Goal: Information Seeking & Learning: Check status

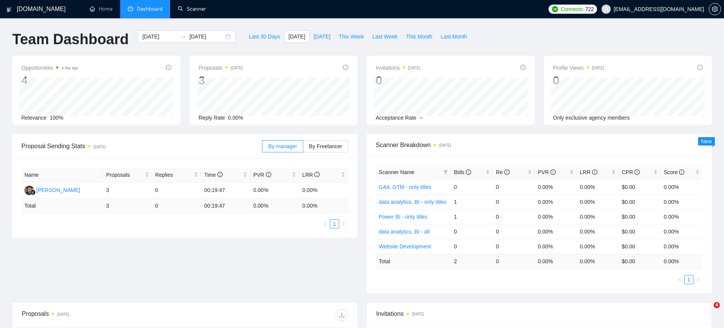
click at [205, 12] on link "Scanner" at bounding box center [192, 9] width 28 height 6
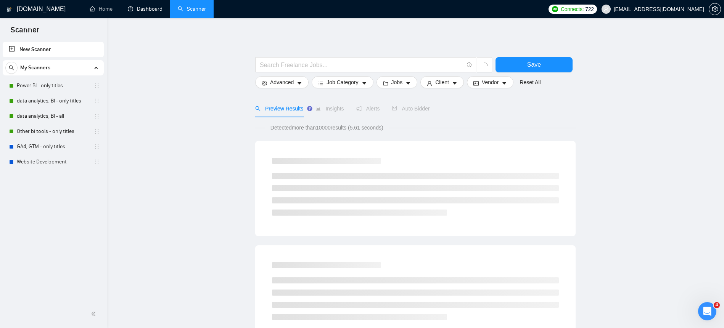
click at [145, 12] on link "Dashboard" at bounding box center [145, 9] width 35 height 6
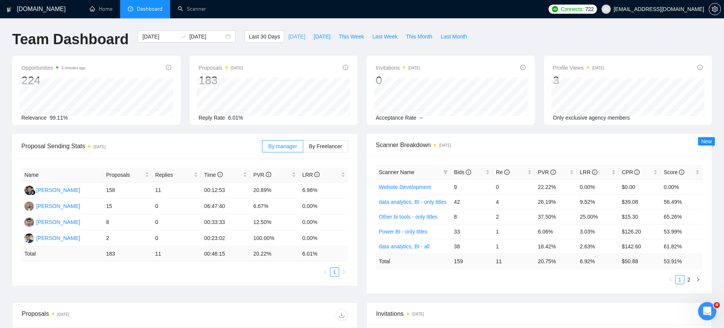
click at [301, 36] on button "[DATE]" at bounding box center [296, 37] width 25 height 12
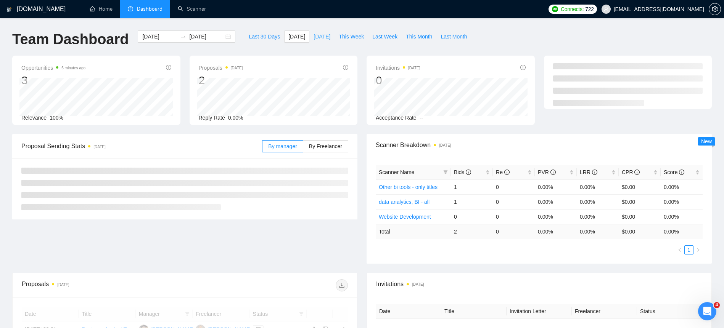
click at [315, 39] on span "[DATE]" at bounding box center [322, 36] width 17 height 8
type input "[DATE]"
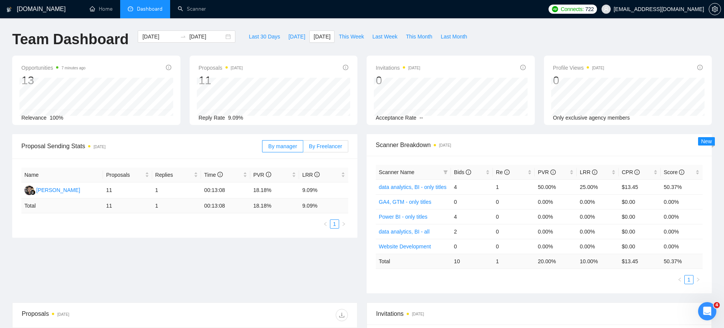
click at [321, 145] on span "By Freelancer" at bounding box center [325, 146] width 33 height 6
click at [303, 148] on input "By Freelancer" at bounding box center [303, 148] width 0 height 0
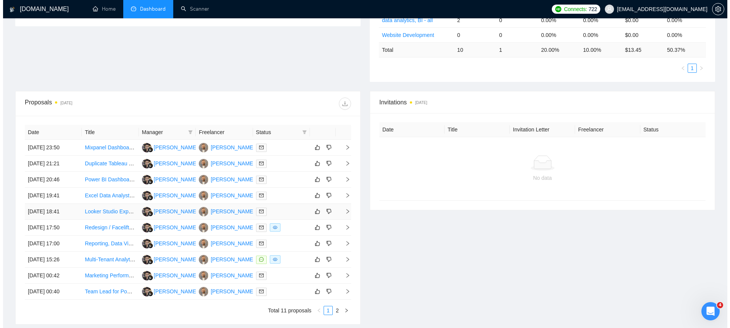
scroll to position [276, 0]
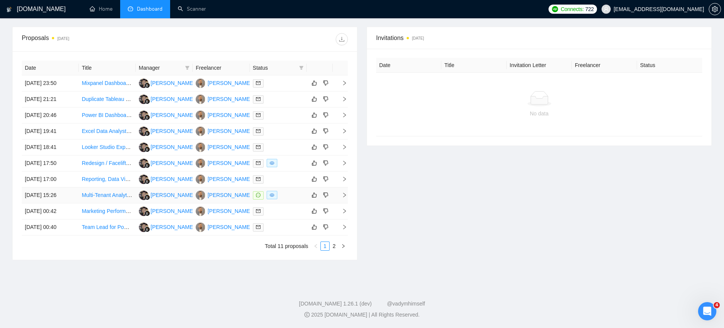
click at [48, 200] on td "[DATE] 15:26" at bounding box center [50, 196] width 57 height 16
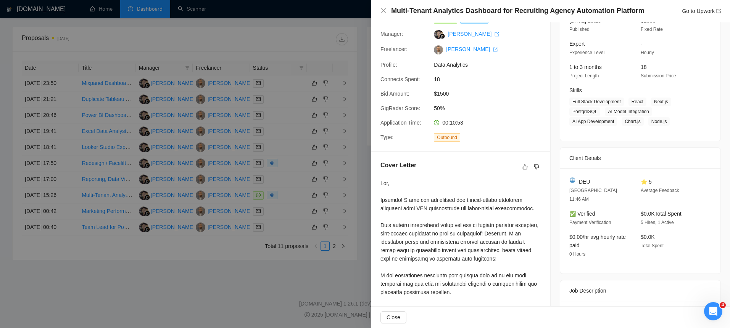
scroll to position [0, 0]
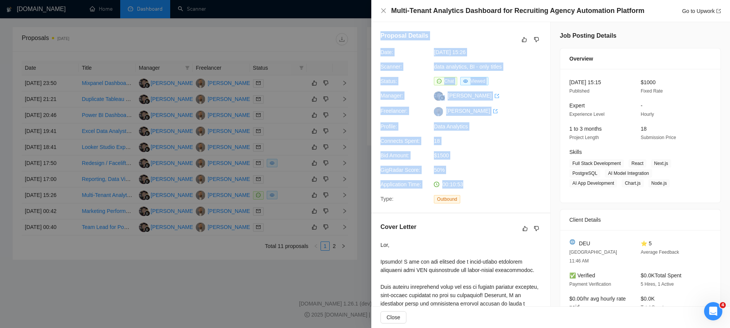
drag, startPoint x: 471, startPoint y: 193, endPoint x: 383, endPoint y: 31, distance: 184.2
click at [383, 31] on div "Proposal Details Date: [DATE] 15:26 Scanner: data analytics, BI - only titles S…" at bounding box center [460, 117] width 179 height 191
drag, startPoint x: 381, startPoint y: 31, endPoint x: 510, endPoint y: 192, distance: 206.3
click at [510, 192] on div "Proposal Details Date: [DATE] 15:26 Scanner: data analytics, BI - only titles S…" at bounding box center [460, 117] width 179 height 191
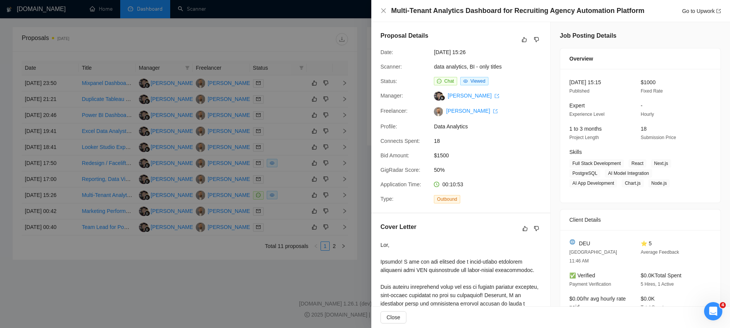
click at [510, 189] on div "Application Time: 00:10:53" at bounding box center [457, 184] width 161 height 8
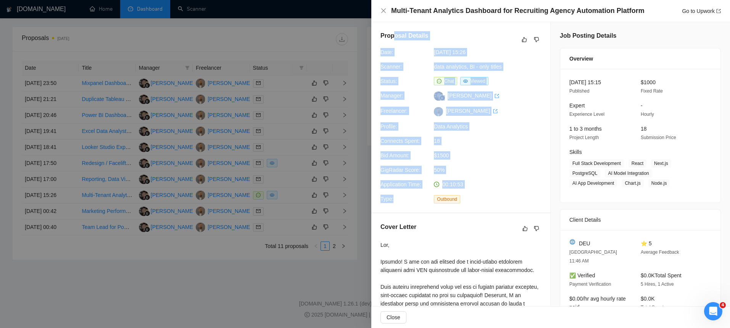
drag, startPoint x: 508, startPoint y: 198, endPoint x: 391, endPoint y: 40, distance: 196.9
click at [393, 40] on div "Proposal Details Date: [DATE] 15:26 Scanner: data analytics, BI - only titles S…" at bounding box center [460, 117] width 179 height 191
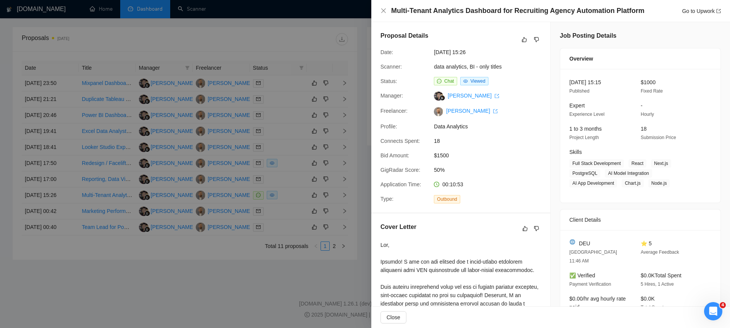
click at [381, 39] on h5 "Proposal Details" at bounding box center [404, 35] width 48 height 9
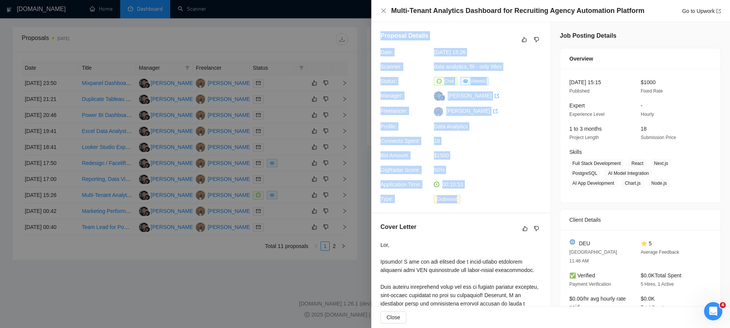
drag, startPoint x: 406, startPoint y: 55, endPoint x: 475, endPoint y: 200, distance: 159.7
click at [475, 200] on div "Proposal Details Date: [DATE] 15:26 Scanner: data analytics, BI - only titles S…" at bounding box center [460, 117] width 179 height 191
drag, startPoint x: 462, startPoint y: 206, endPoint x: 379, endPoint y: 33, distance: 192.1
click at [379, 33] on div "Proposal Details Date: [DATE] 15:26 Scanner: data analytics, BI - only titles S…" at bounding box center [460, 117] width 179 height 191
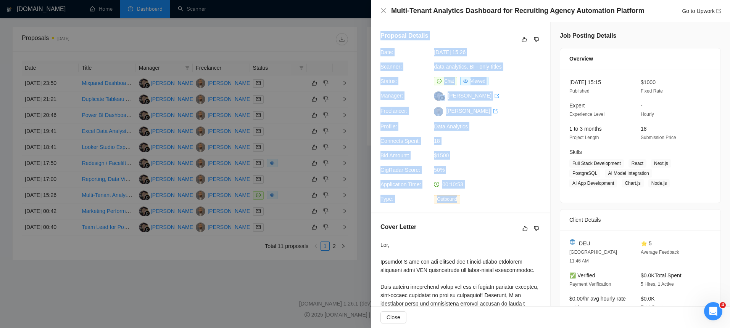
click at [379, 33] on div "Proposal Details Date: [DATE] 15:26 Scanner: data analytics, BI - only titles S…" at bounding box center [460, 117] width 179 height 191
drag, startPoint x: 379, startPoint y: 33, endPoint x: 492, endPoint y: 204, distance: 205.7
click at [492, 204] on div "Proposal Details Date: [DATE] 15:26 Scanner: data analytics, BI - only titles S…" at bounding box center [460, 117] width 179 height 191
click at [492, 204] on div "Outbound" at bounding box center [471, 199] width 80 height 9
drag, startPoint x: 475, startPoint y: 200, endPoint x: 379, endPoint y: 39, distance: 187.1
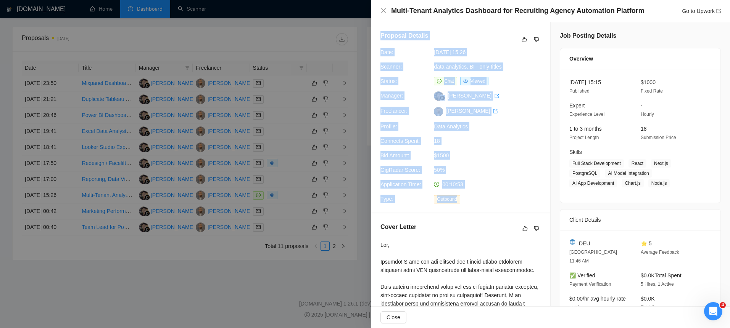
click at [379, 39] on div "Proposal Details Date: [DATE] 15:26 Scanner: data analytics, BI - only titles S…" at bounding box center [460, 117] width 179 height 191
drag, startPoint x: 380, startPoint y: 40, endPoint x: 483, endPoint y: 217, distance: 205.3
click at [483, 213] on div "Proposal Details Date: [DATE] 15:26 Scanner: data analytics, BI - only titles S…" at bounding box center [460, 117] width 179 height 191
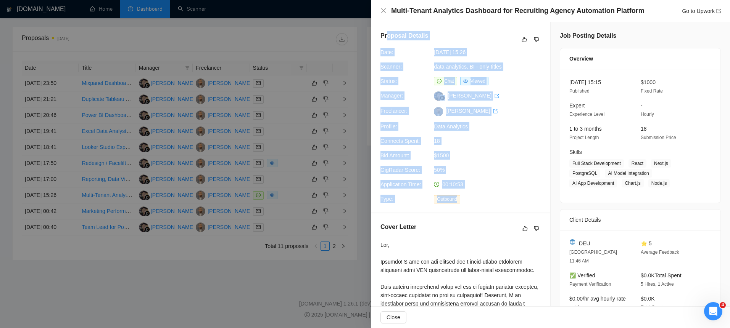
drag, startPoint x: 479, startPoint y: 216, endPoint x: 388, endPoint y: 32, distance: 205.6
click at [388, 32] on div "Proposal Details Date: [DATE] 15:26 Scanner: data analytics, BI - only titles S…" at bounding box center [460, 117] width 179 height 191
click at [388, 32] on h5 "Proposal Details" at bounding box center [404, 35] width 48 height 9
drag, startPoint x: 386, startPoint y: 34, endPoint x: 459, endPoint y: 195, distance: 177.1
click at [459, 195] on div "Proposal Details Date: [DATE] 15:26 Scanner: data analytics, BI - only titles S…" at bounding box center [460, 117] width 179 height 191
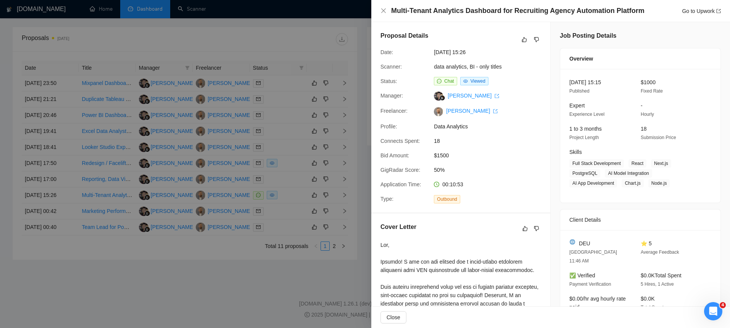
click at [479, 213] on div "Proposal Details Date: [DATE] 15:26 Scanner: data analytics, BI - only titles S…" at bounding box center [460, 117] width 179 height 191
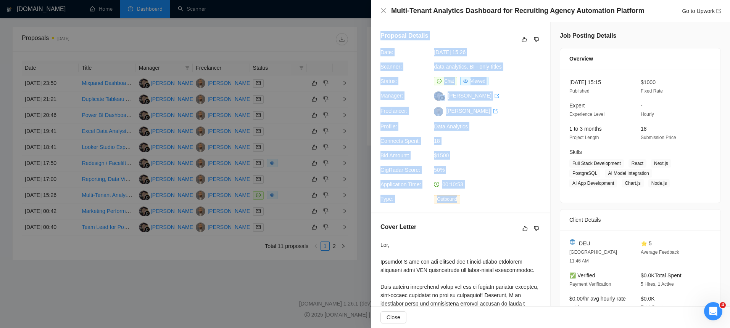
drag, startPoint x: 443, startPoint y: 169, endPoint x: 379, endPoint y: 37, distance: 146.7
click at [379, 37] on div "Proposal Details Date: [DATE] 15:26 Scanner: data analytics, BI - only titles S…" at bounding box center [460, 117] width 179 height 191
drag, startPoint x: 387, startPoint y: 44, endPoint x: 486, endPoint y: 214, distance: 196.1
click at [486, 213] on div "Proposal Details Date: [DATE] 15:26 Scanner: data analytics, BI - only titles S…" at bounding box center [460, 117] width 179 height 191
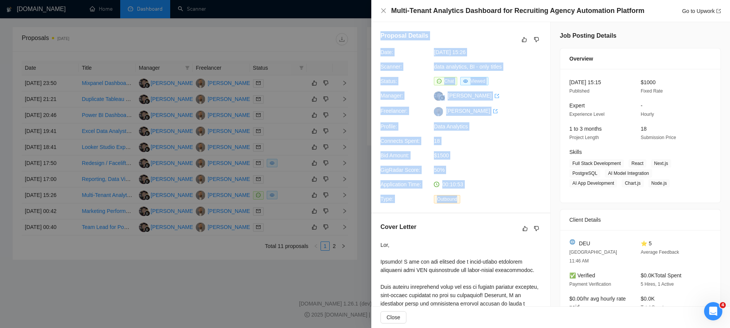
scroll to position [116, 0]
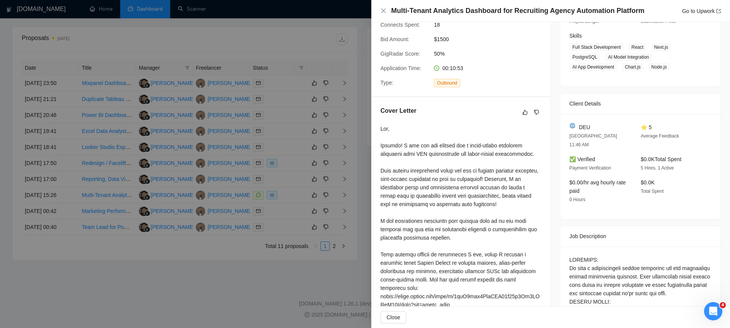
click at [392, 143] on div at bounding box center [460, 259] width 161 height 269
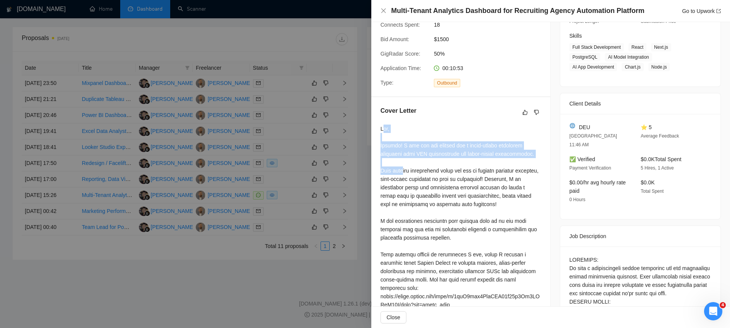
drag, startPoint x: 383, startPoint y: 138, endPoint x: 403, endPoint y: 175, distance: 42.2
click at [403, 175] on div at bounding box center [460, 259] width 161 height 269
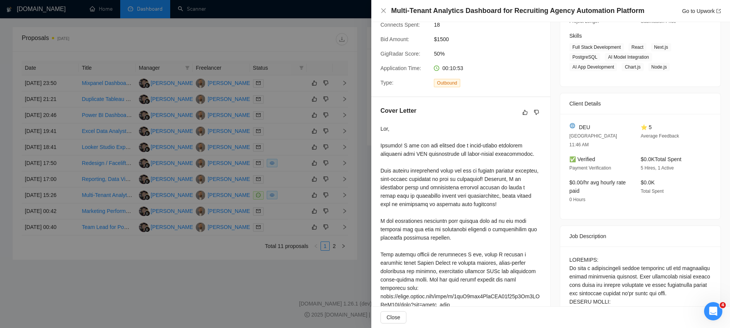
click at [403, 175] on div at bounding box center [460, 259] width 161 height 269
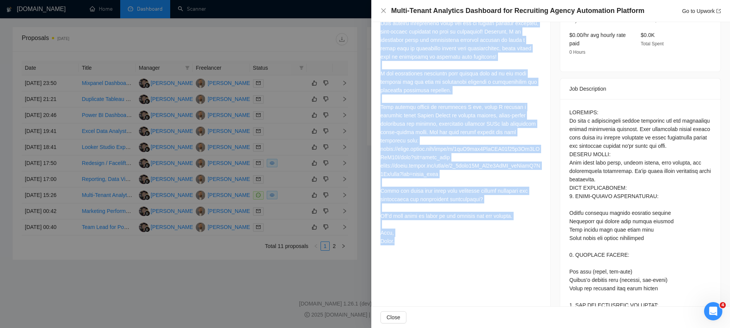
scroll to position [259, 0]
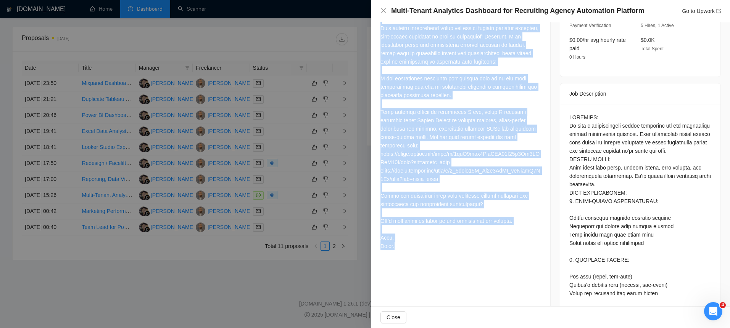
drag, startPoint x: 380, startPoint y: 135, endPoint x: 460, endPoint y: 259, distance: 147.7
click at [460, 254] on div at bounding box center [460, 118] width 161 height 272
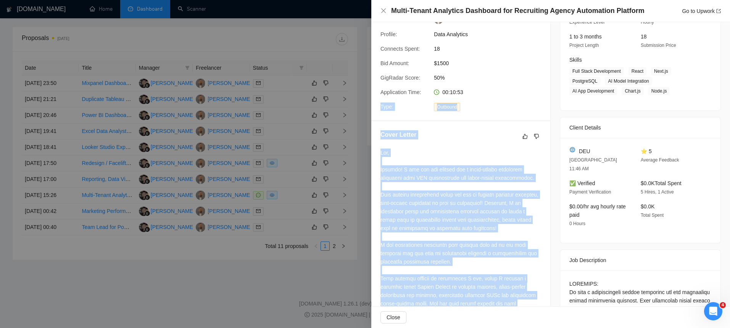
scroll to position [87, 0]
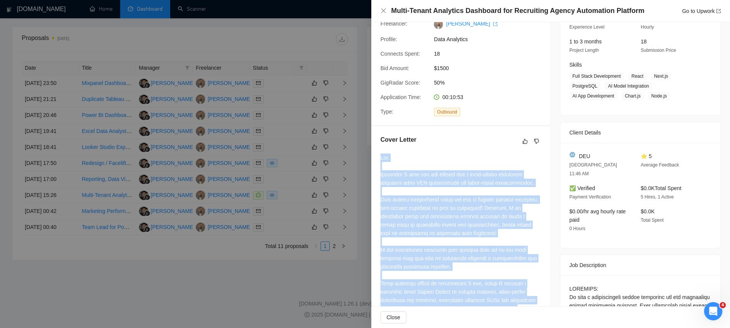
drag, startPoint x: 460, startPoint y: 259, endPoint x: 384, endPoint y: 168, distance: 118.9
click at [384, 168] on div at bounding box center [460, 290] width 161 height 272
